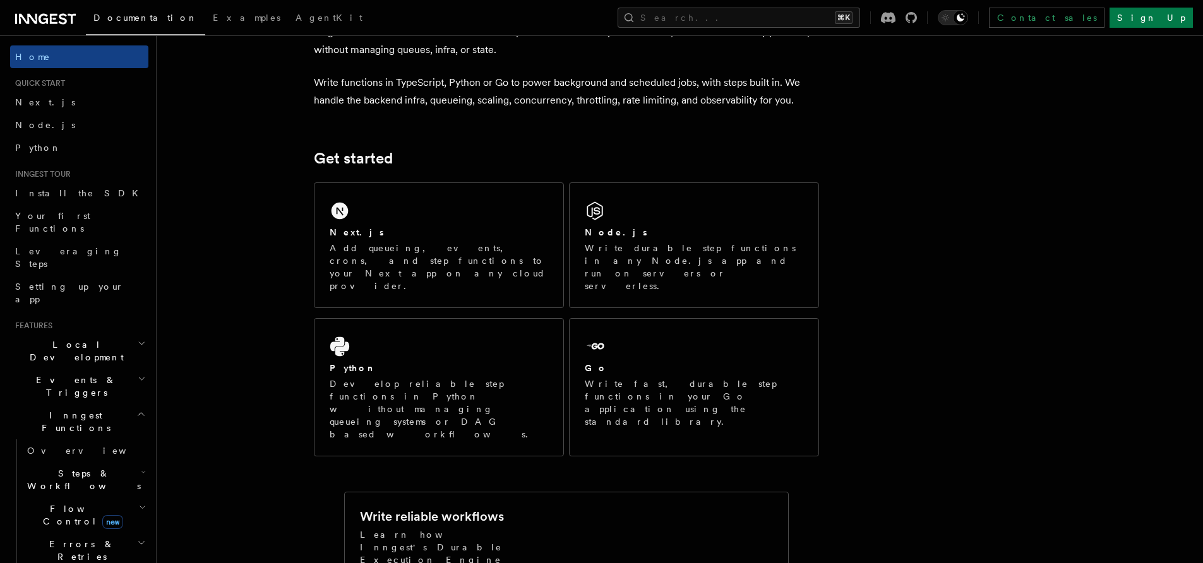
scroll to position [145, 0]
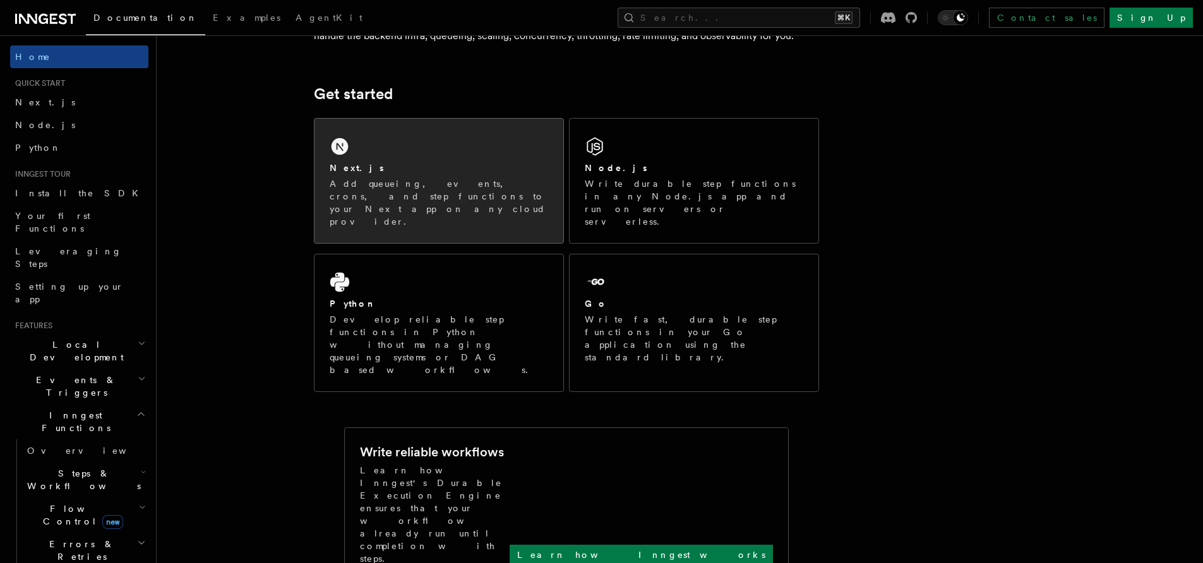
click at [387, 144] on div "Next.js Add queueing, events, crons, and step functions to your Next app on any…" at bounding box center [438, 181] width 249 height 124
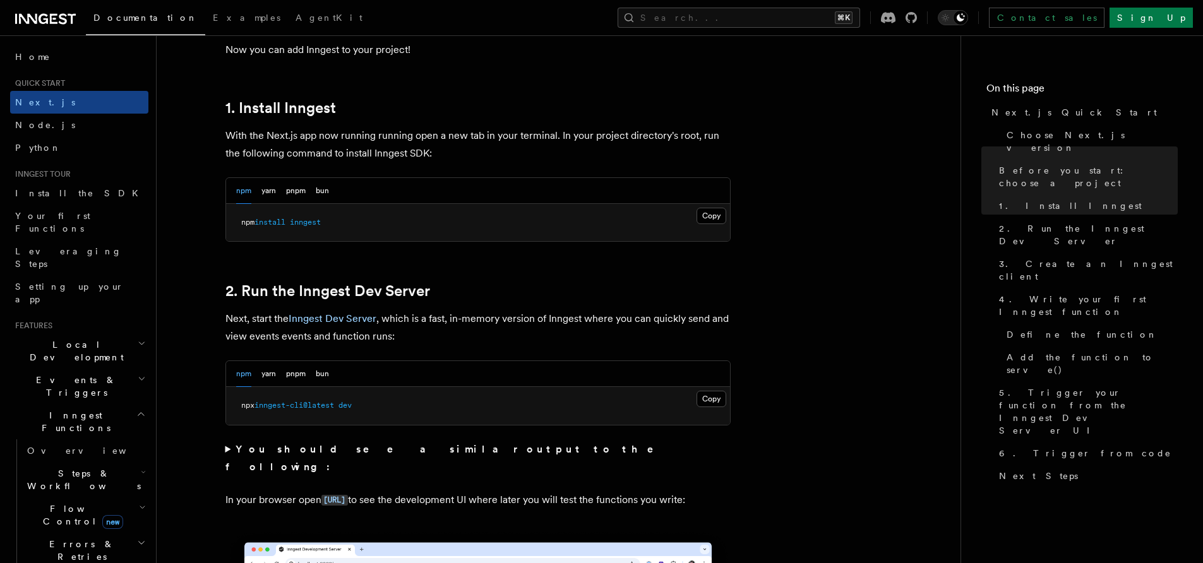
scroll to position [655, 0]
click at [301, 189] on button "pnpm" at bounding box center [296, 190] width 20 height 26
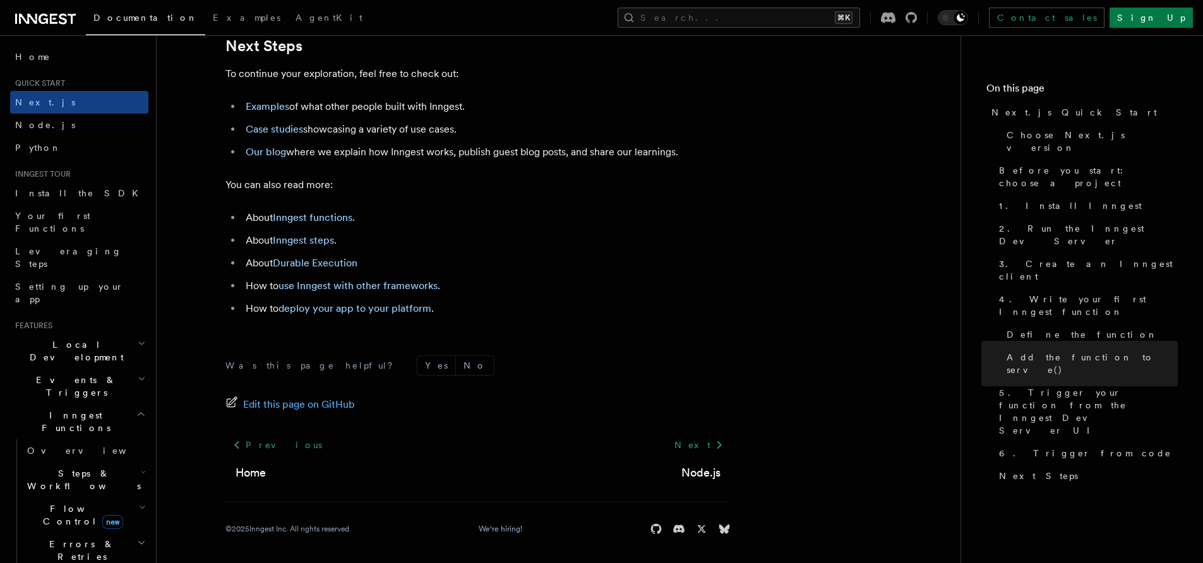
scroll to position [7937, 0]
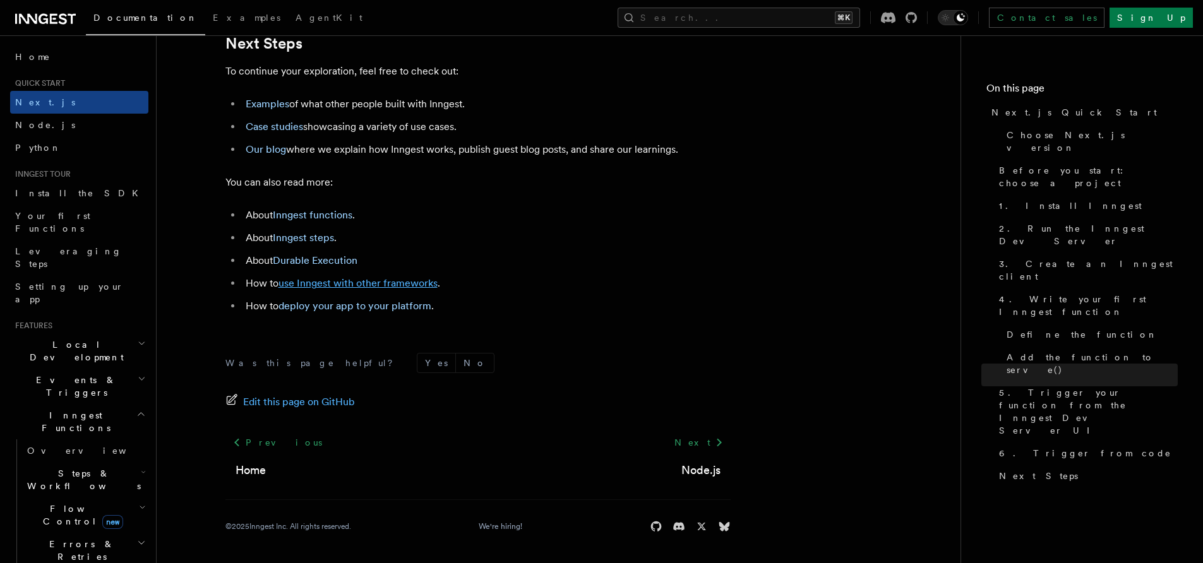
click at [318, 289] on link "use Inngest with other frameworks" at bounding box center [357, 283] width 159 height 12
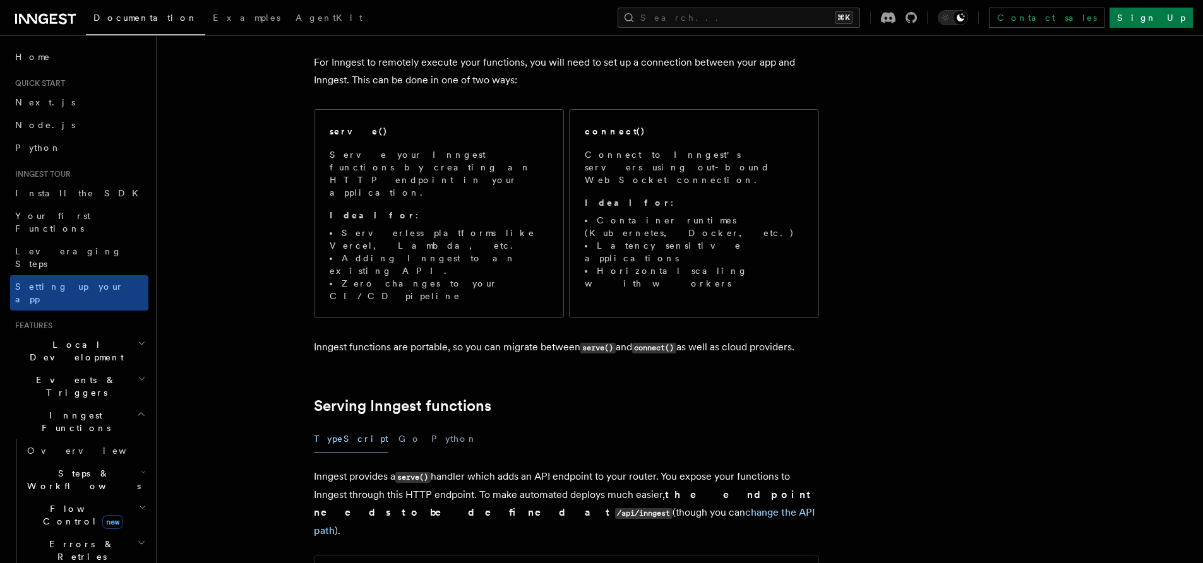
scroll to position [122, 0]
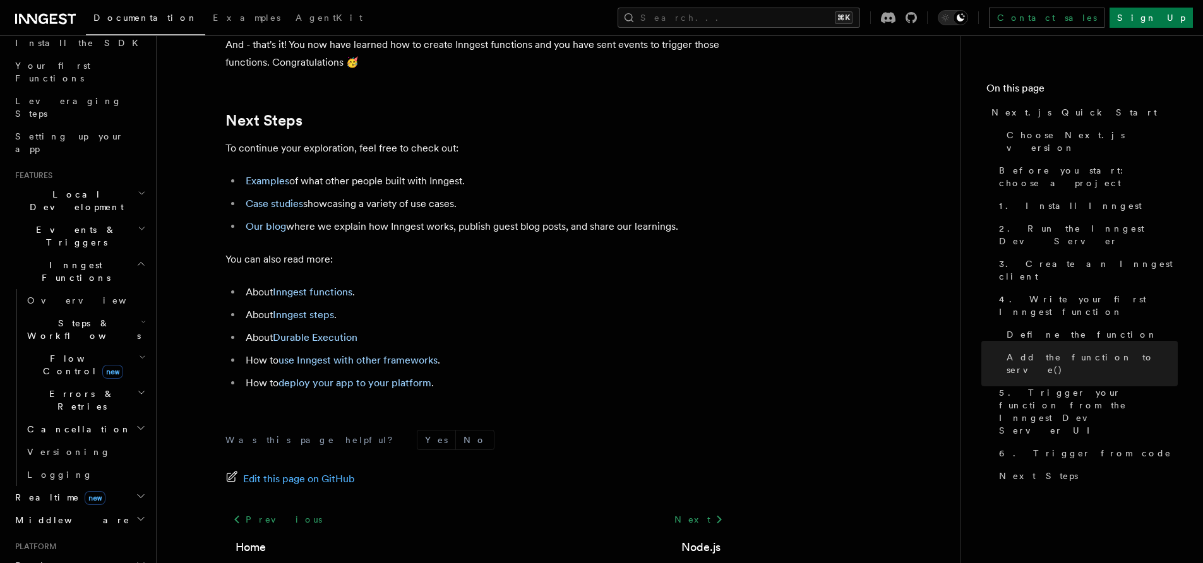
scroll to position [201, 0]
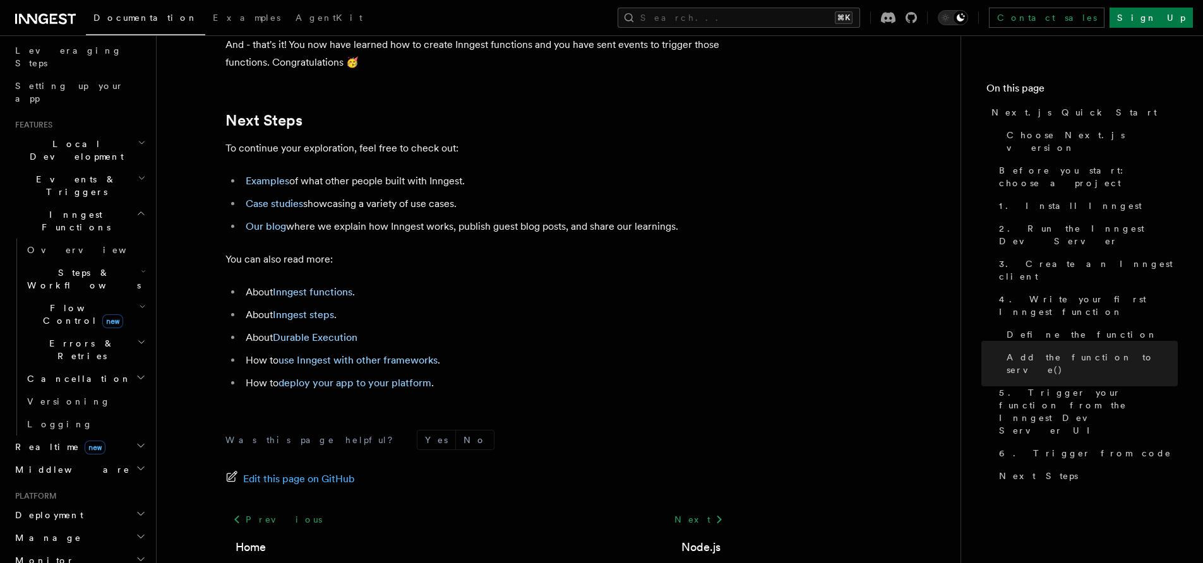
click at [138, 138] on icon "button" at bounding box center [142, 143] width 8 height 10
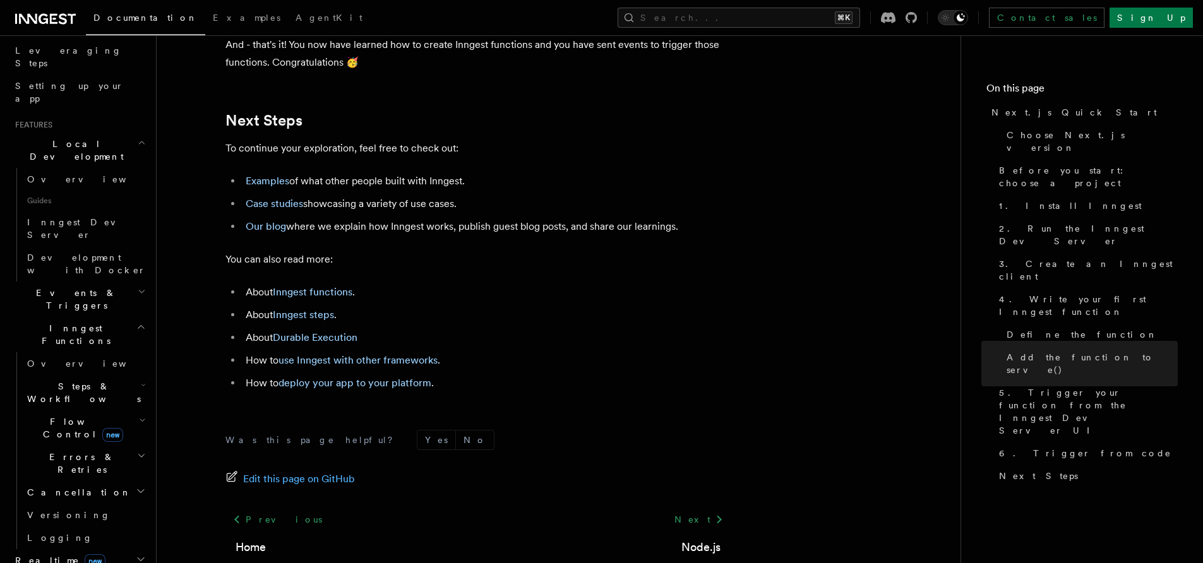
click at [138, 138] on icon "button" at bounding box center [142, 143] width 8 height 10
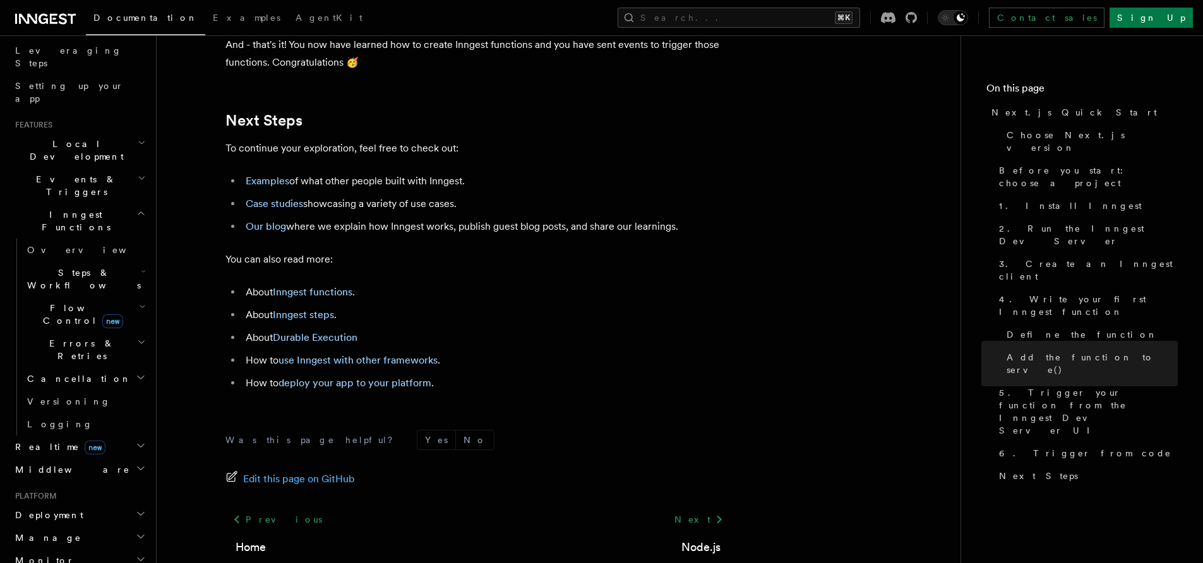
click at [120, 436] on h2 "Realtime new" at bounding box center [79, 447] width 138 height 23
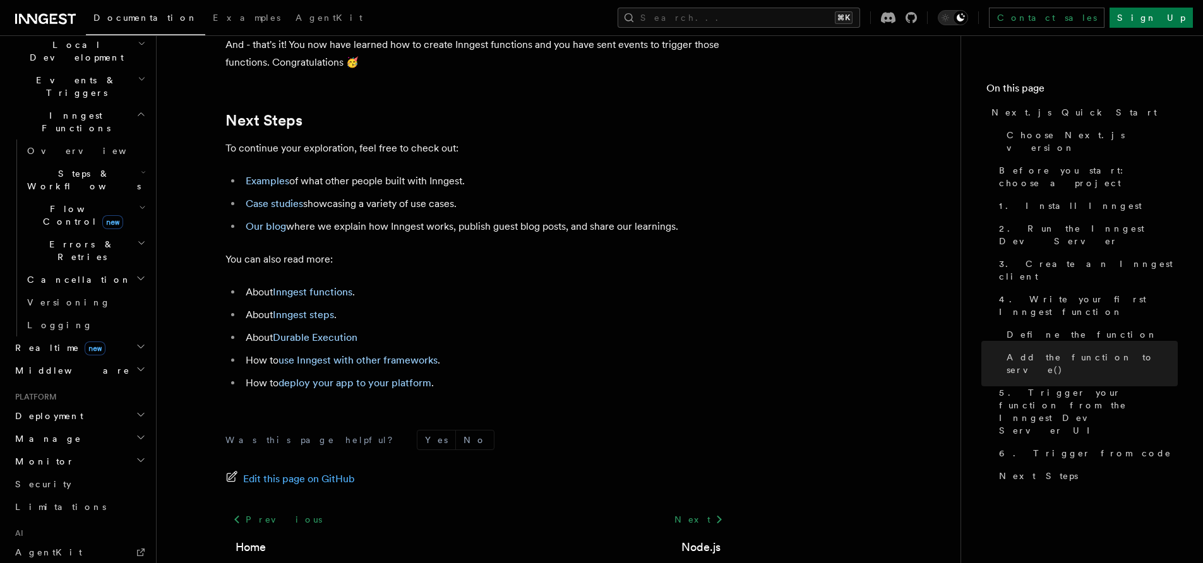
scroll to position [301, 0]
click at [122, 404] on h2 "Deployment" at bounding box center [79, 415] width 138 height 23
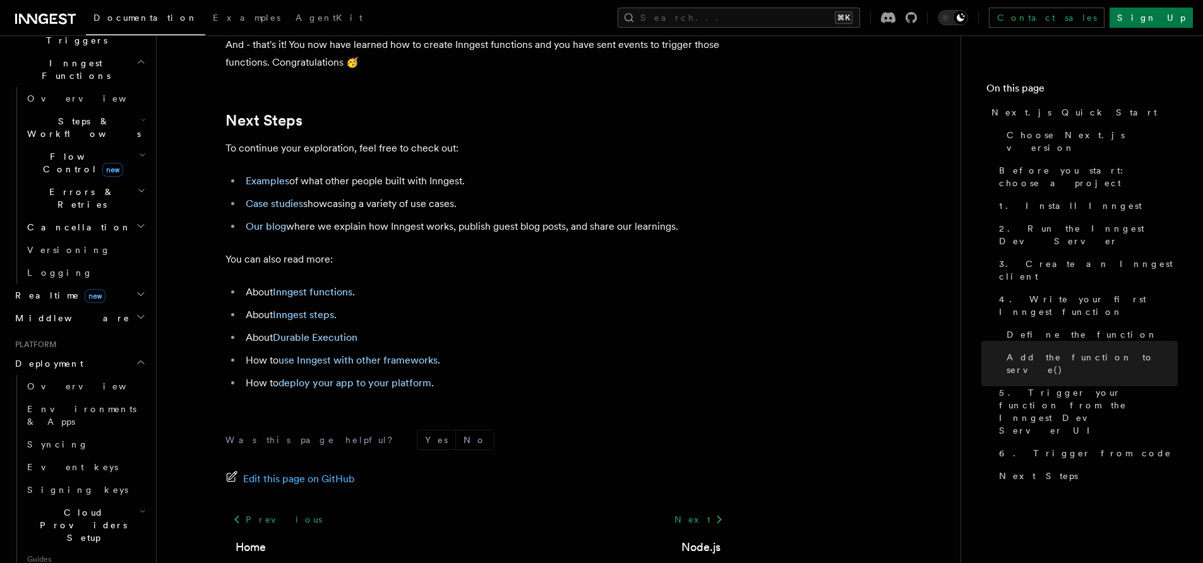
scroll to position [360, 0]
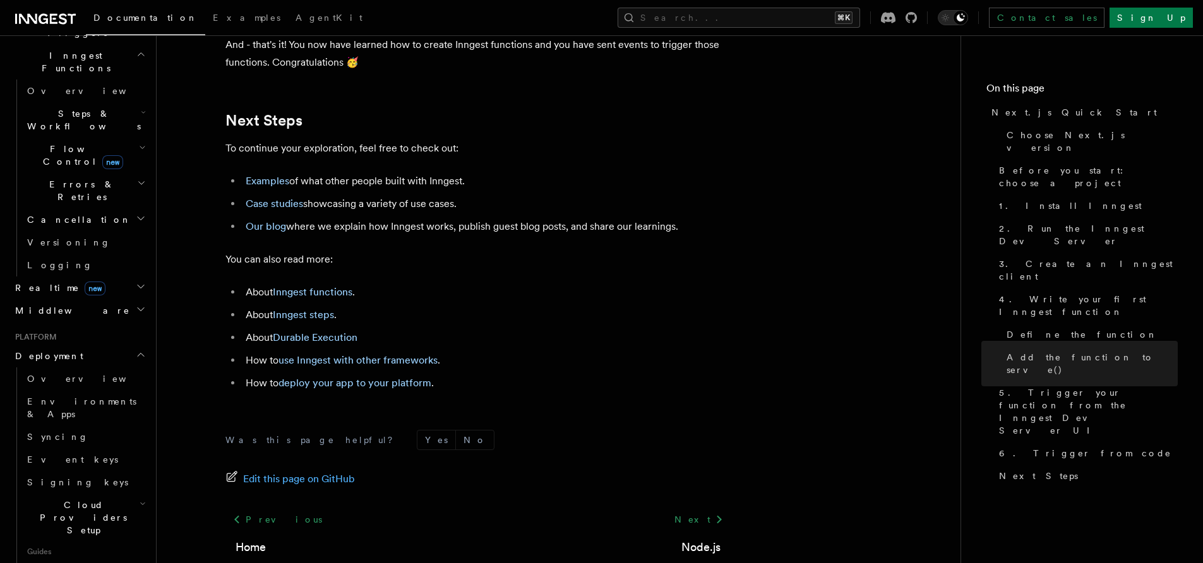
click at [125, 494] on h2 "Cloud Providers Setup" at bounding box center [85, 518] width 126 height 48
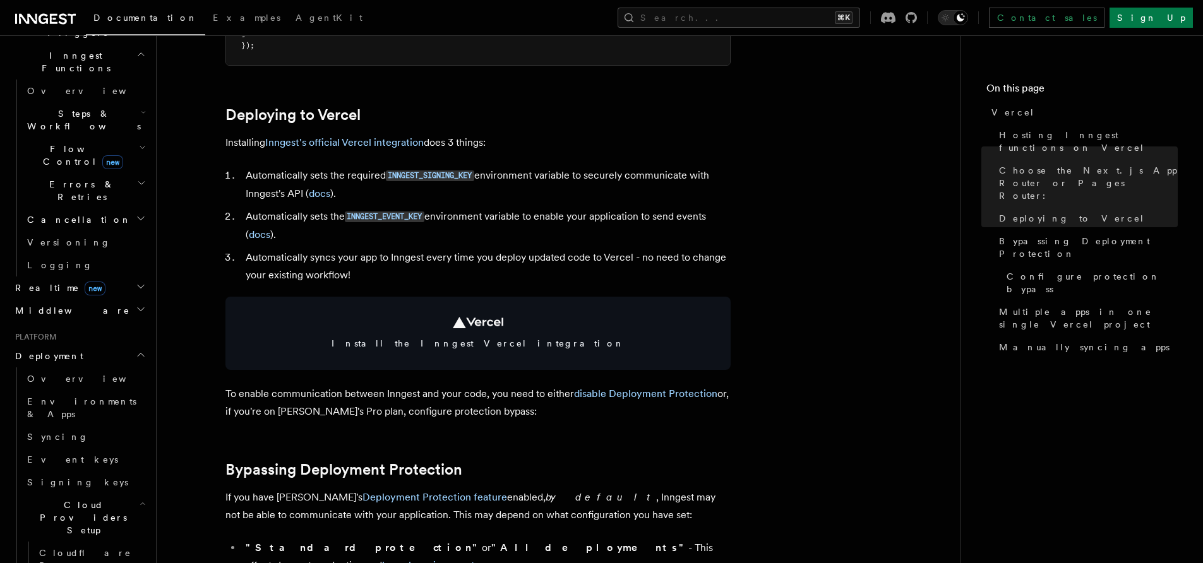
scroll to position [449, 0]
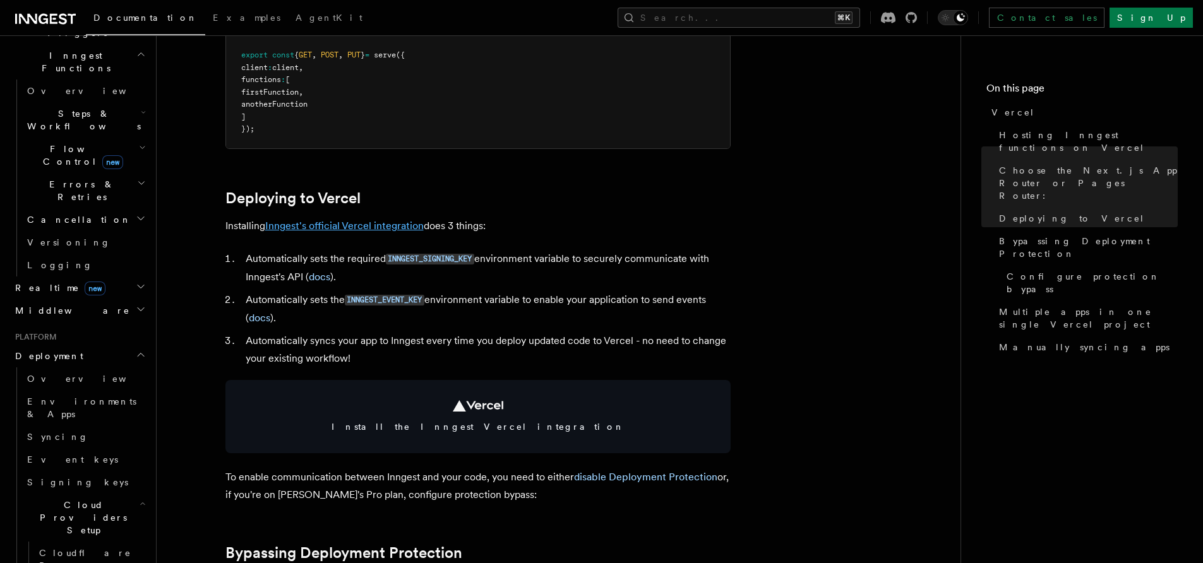
click at [318, 220] on link "Inngest's official Vercel integration" at bounding box center [344, 226] width 158 height 12
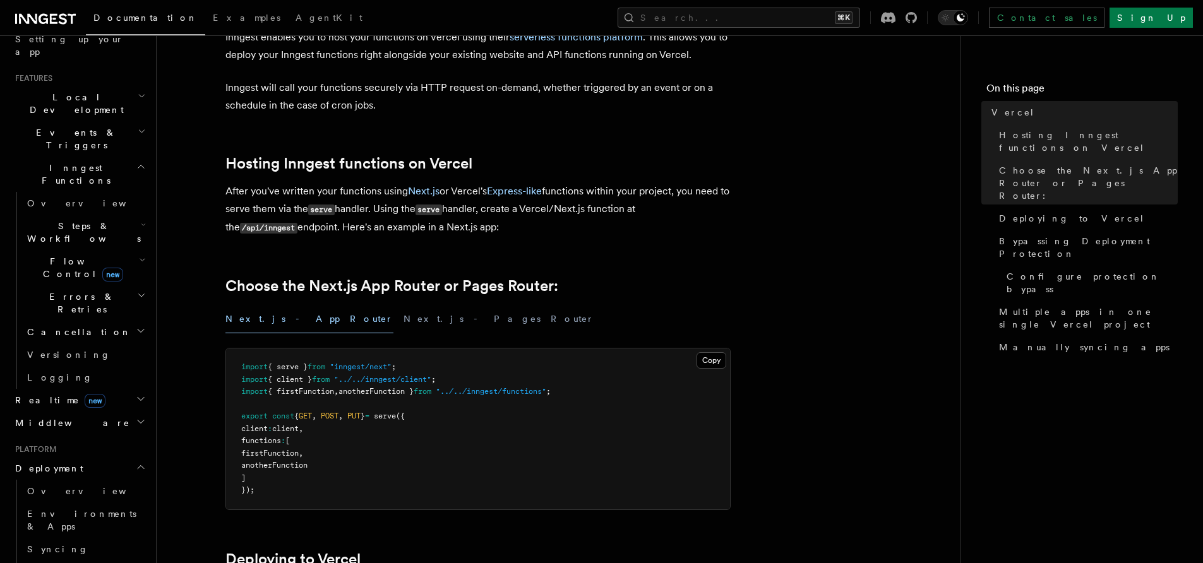
scroll to position [0, 0]
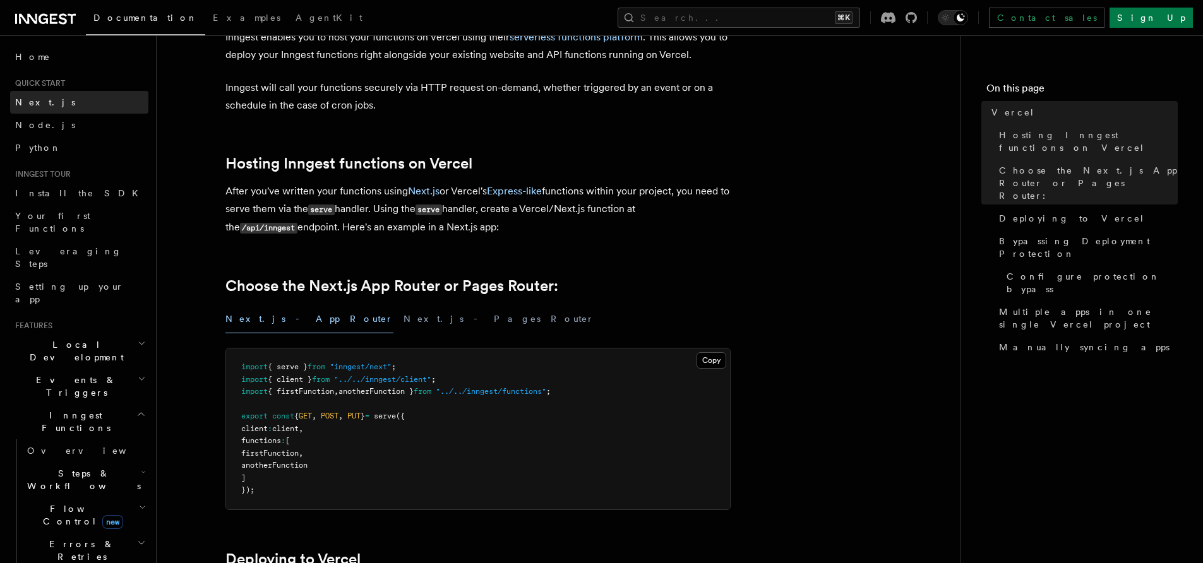
click at [36, 107] on span "Next.js" at bounding box center [45, 102] width 60 height 13
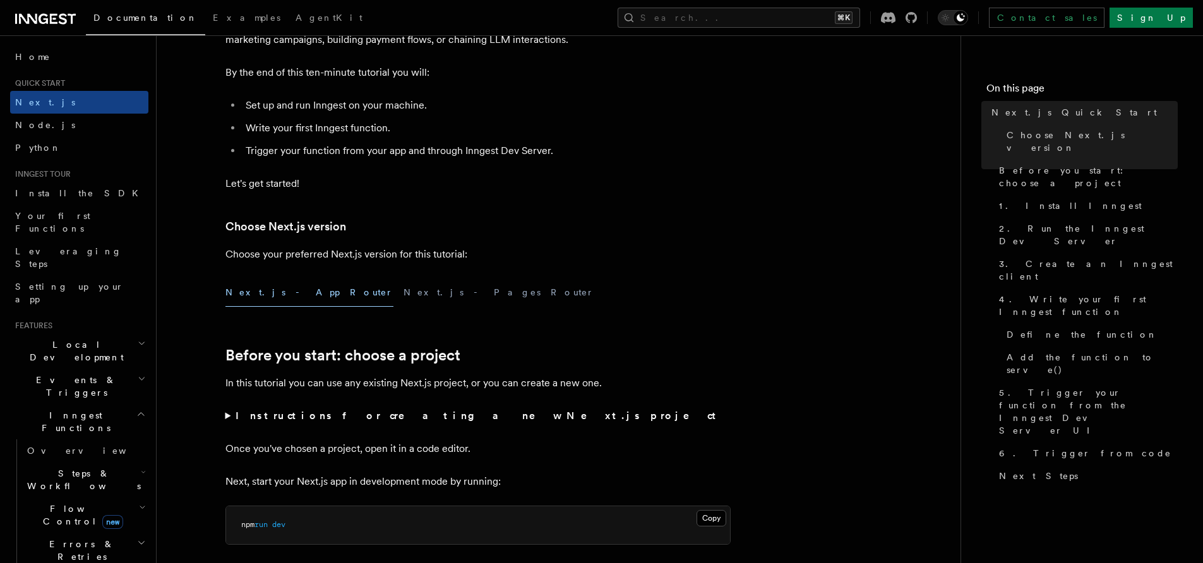
scroll to position [210, 0]
